Goal: Information Seeking & Learning: Learn about a topic

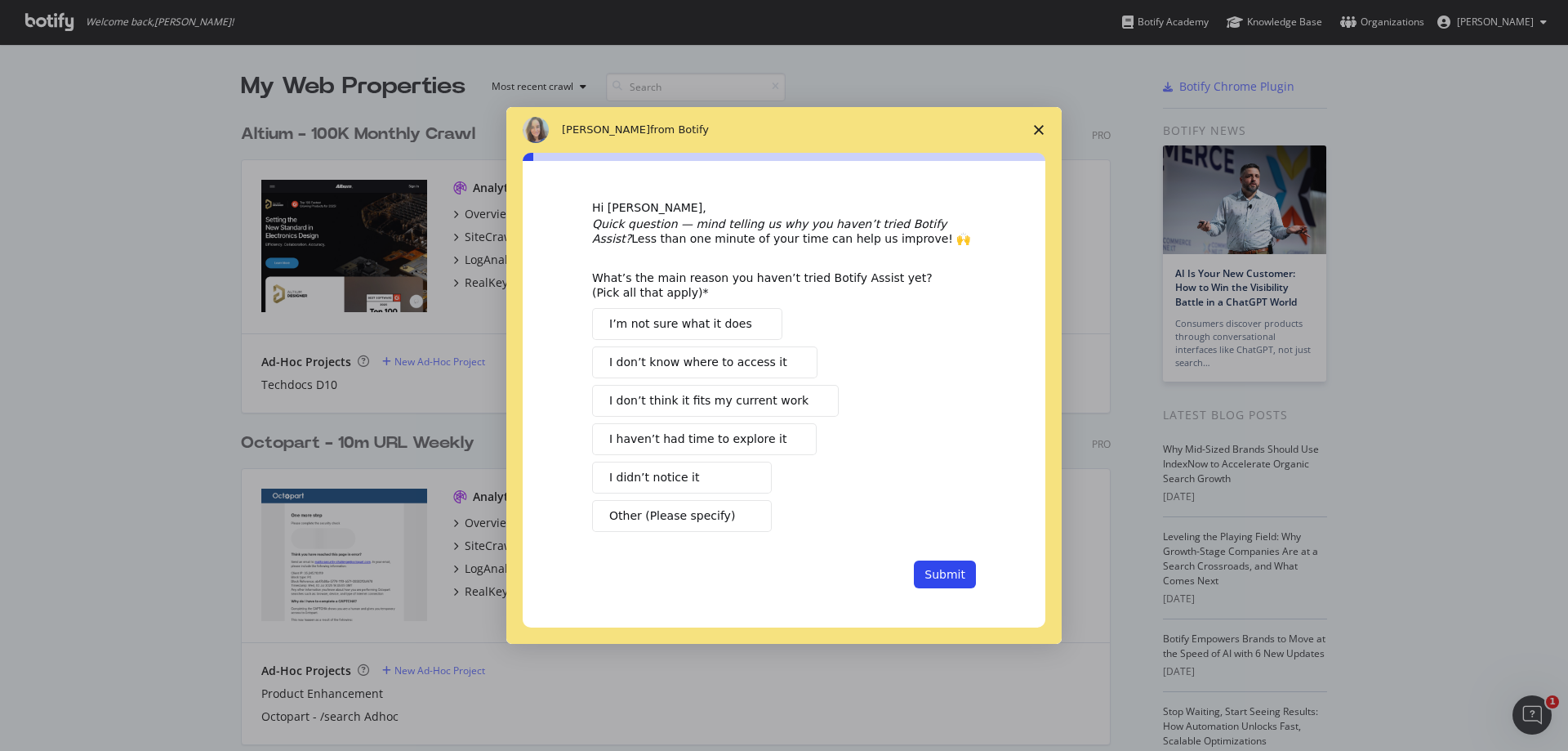
click at [1043, 127] on icon "Close survey" at bounding box center [1038, 130] width 10 height 10
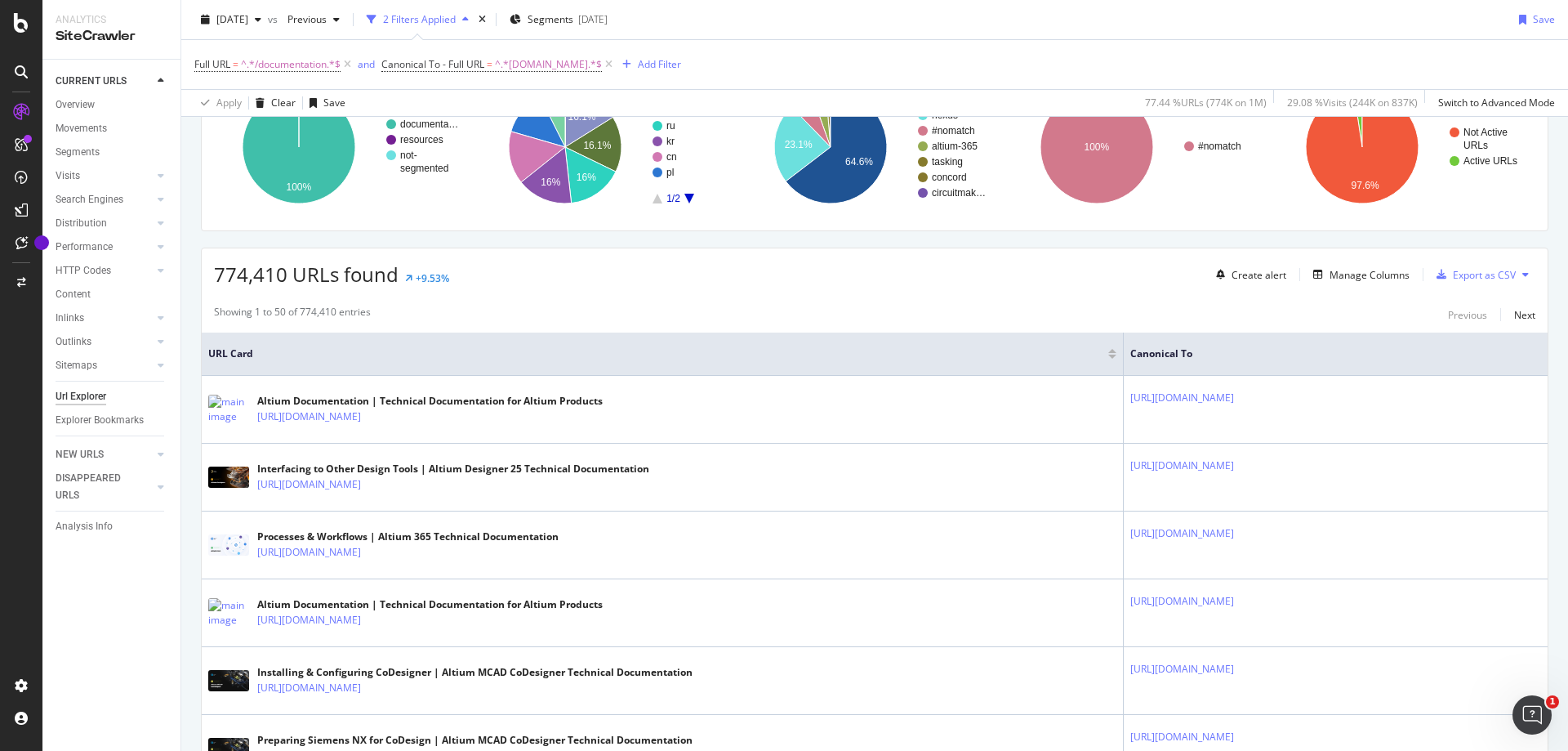
scroll to position [245, 0]
